Goal: Task Accomplishment & Management: Manage account settings

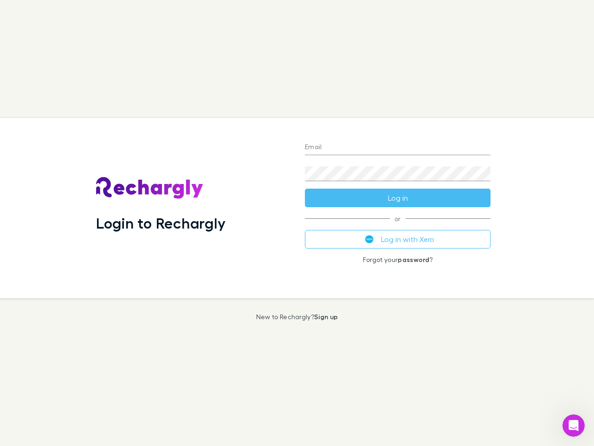
click at [297, 223] on div "Login to Rechargly" at bounding box center [193, 208] width 209 height 180
click at [398, 148] on input "Email" at bounding box center [398, 147] width 186 height 15
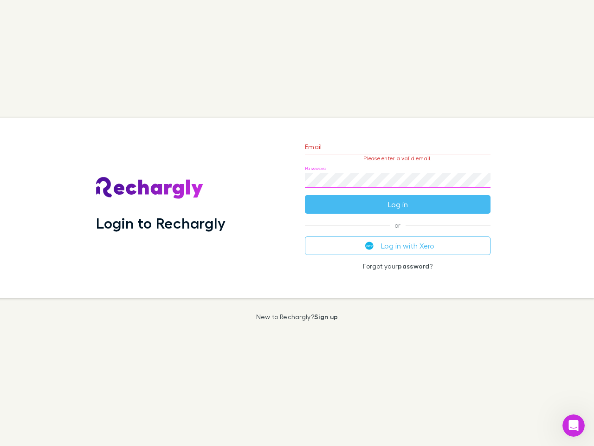
click at [398, 198] on form "Email Please enter a valid email. Password Log in" at bounding box center [398, 173] width 186 height 81
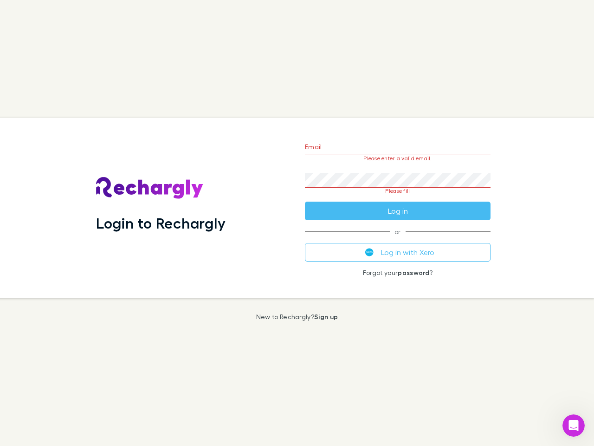
click at [398, 239] on div "Email Please enter a valid email. Password Please fill Log in or Log in with Xe…" at bounding box center [398, 208] width 201 height 180
click at [574, 425] on icon "Open Intercom Messenger" at bounding box center [573, 425] width 15 height 15
